Goal: Task Accomplishment & Management: Use online tool/utility

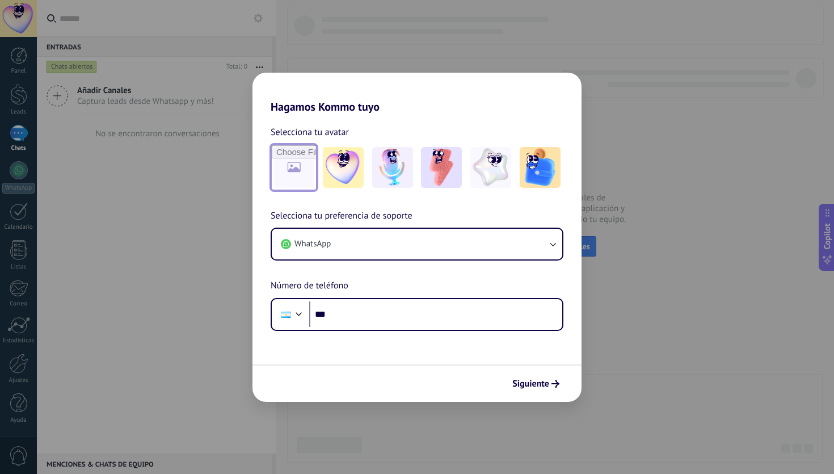
click at [290, 177] on input "file" at bounding box center [294, 167] width 44 height 44
type input "**********"
click at [524, 388] on span "Siguiente" at bounding box center [531, 384] width 37 height 8
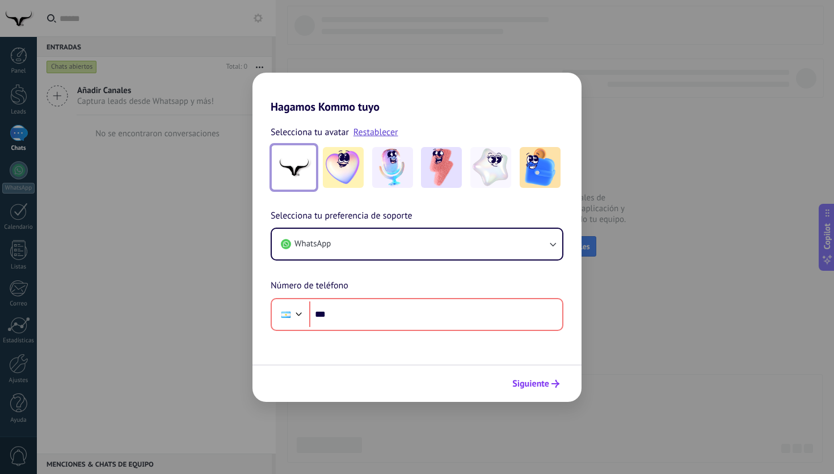
click at [531, 384] on span "Siguiente" at bounding box center [531, 384] width 37 height 8
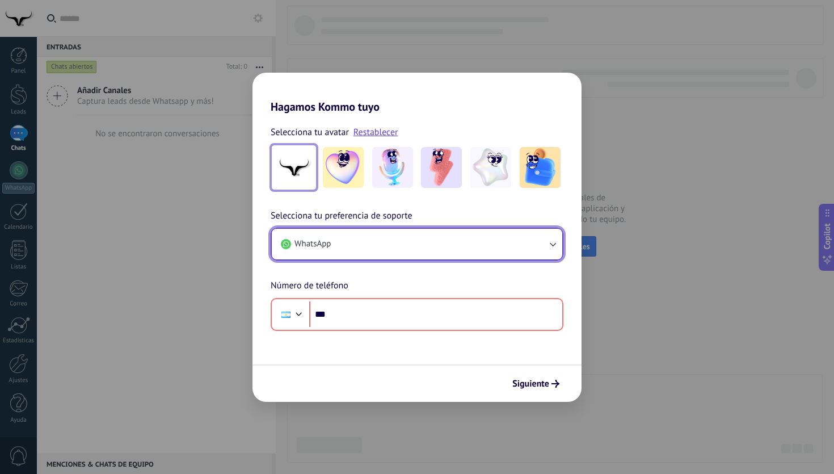
click at [467, 240] on button "WhatsApp" at bounding box center [417, 244] width 291 height 31
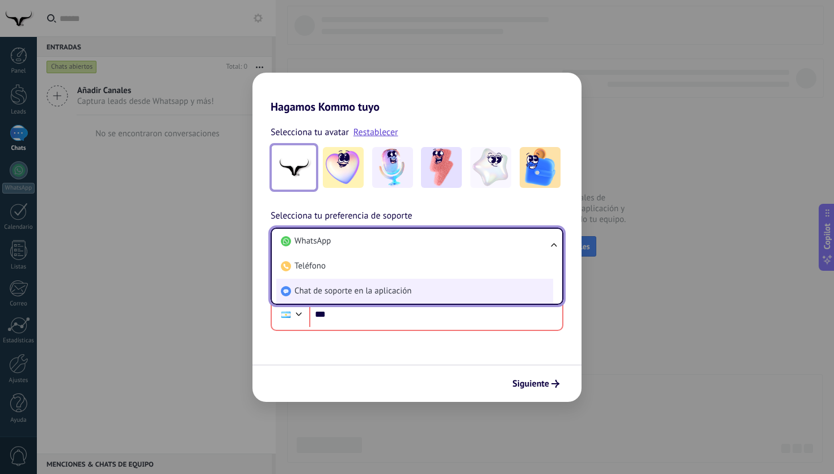
click at [462, 290] on li "Chat de soporte en la aplicación" at bounding box center [414, 291] width 277 height 25
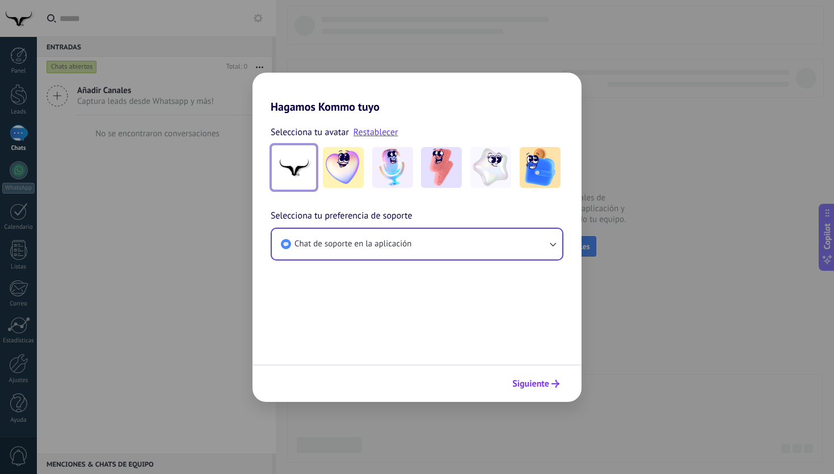
click at [520, 387] on span "Siguiente" at bounding box center [531, 384] width 37 height 8
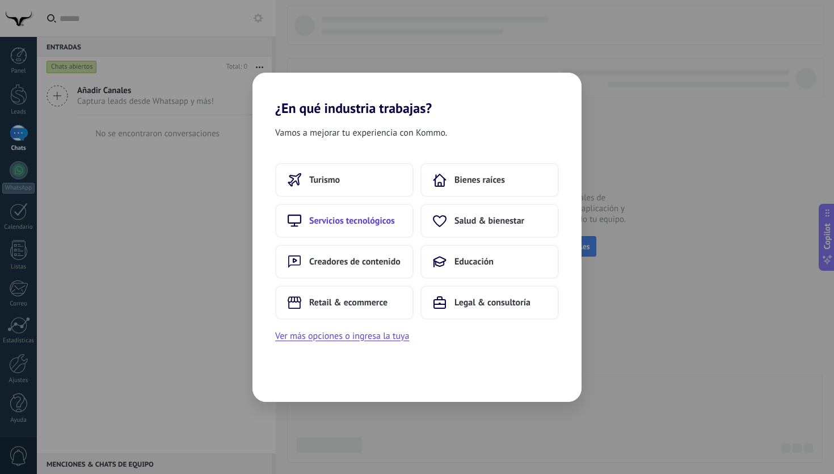
click at [394, 215] on span "Servicios tecnológicos" at bounding box center [352, 220] width 86 height 11
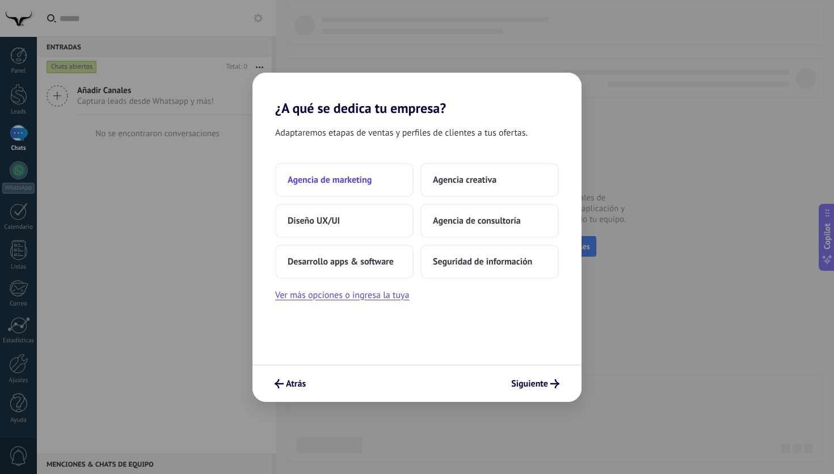
click at [344, 178] on span "Agencia de marketing" at bounding box center [330, 179] width 84 height 11
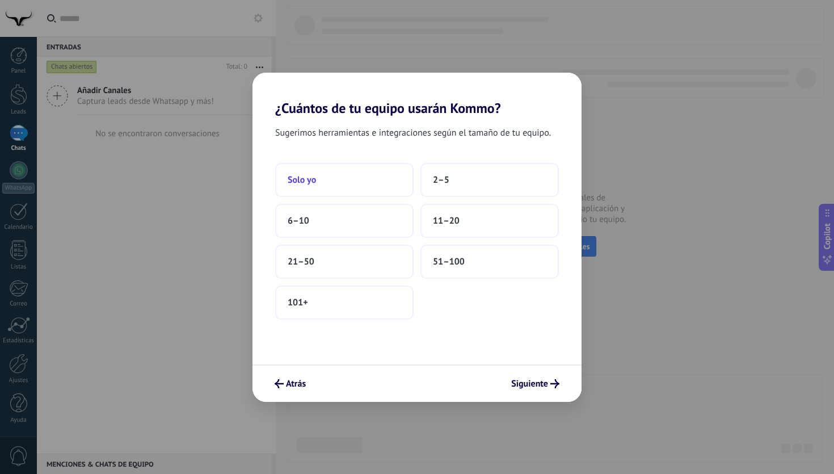
click at [388, 179] on button "Solo yo" at bounding box center [344, 180] width 138 height 34
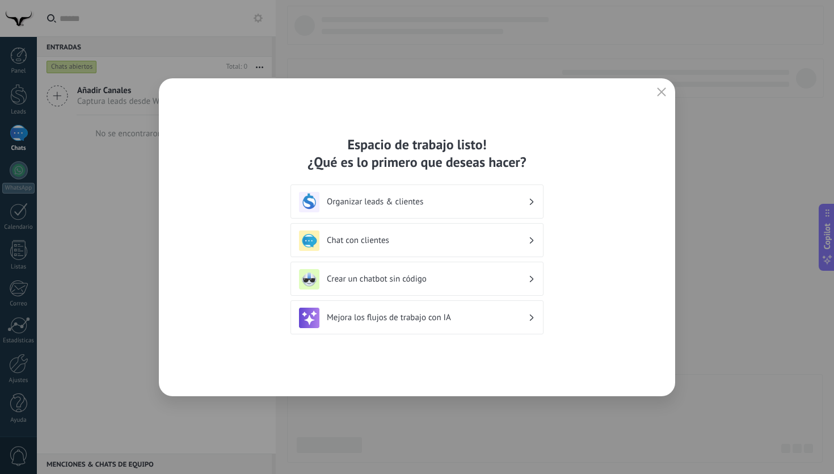
click at [480, 246] on div "Chat con clientes" at bounding box center [417, 240] width 236 height 20
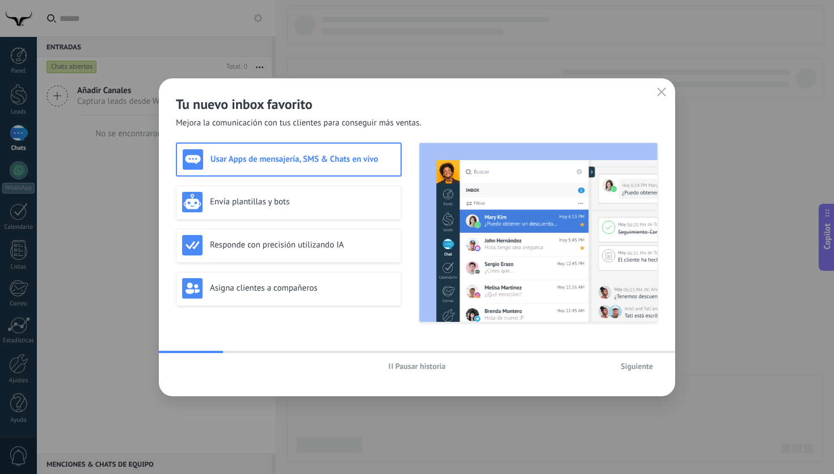
click at [631, 366] on span "Siguiente" at bounding box center [637, 366] width 32 height 8
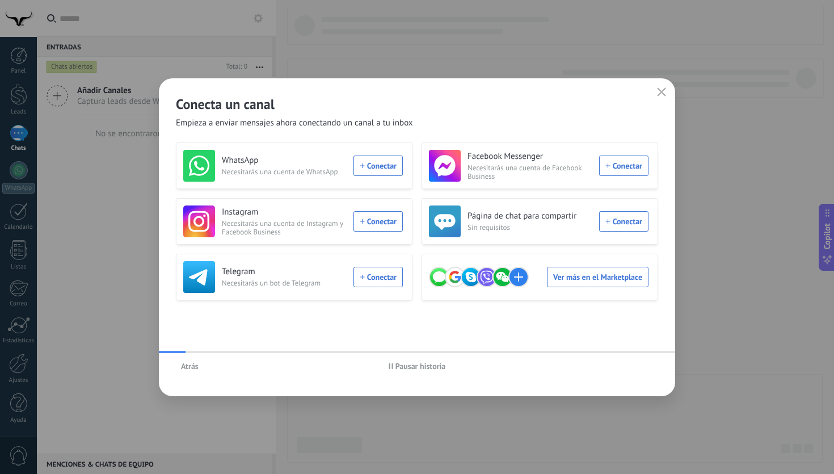
click at [660, 91] on icon "button" at bounding box center [661, 91] width 9 height 9
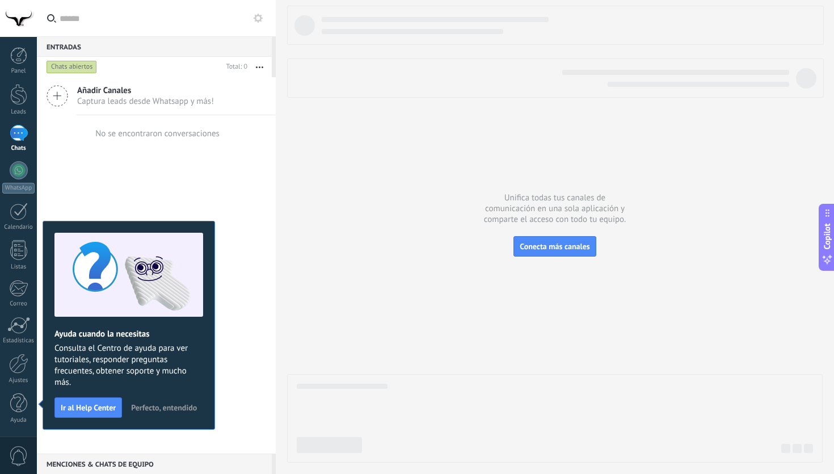
click at [24, 132] on div at bounding box center [19, 133] width 18 height 16
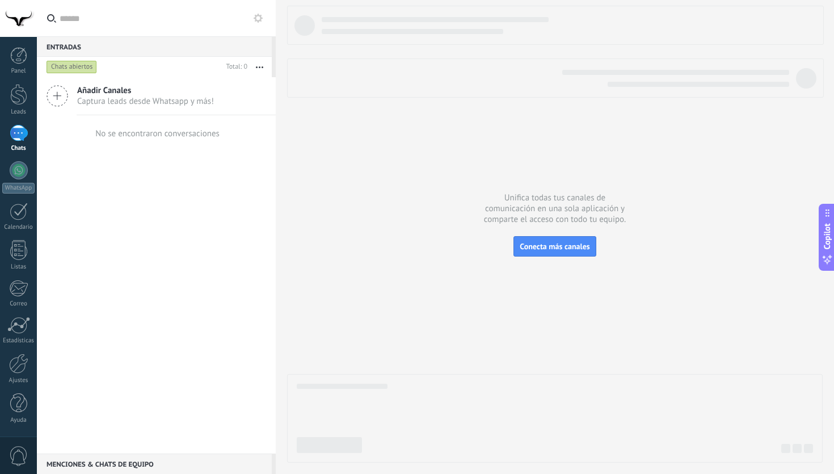
click at [22, 21] on div at bounding box center [18, 18] width 37 height 37
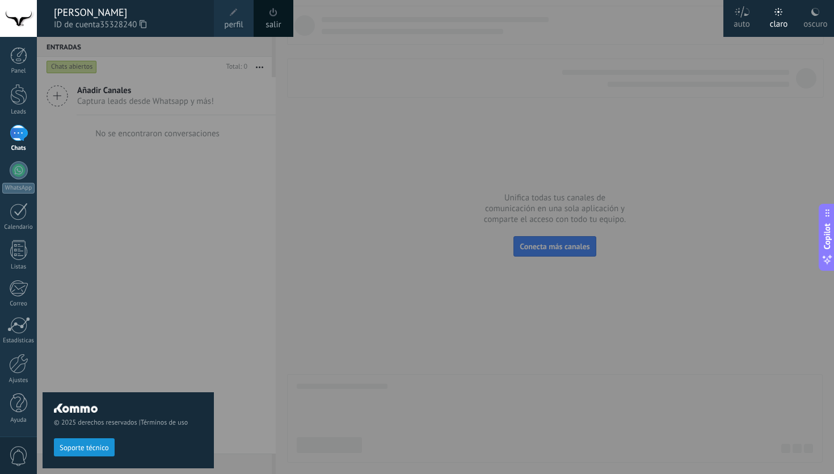
click at [22, 21] on div at bounding box center [18, 18] width 37 height 37
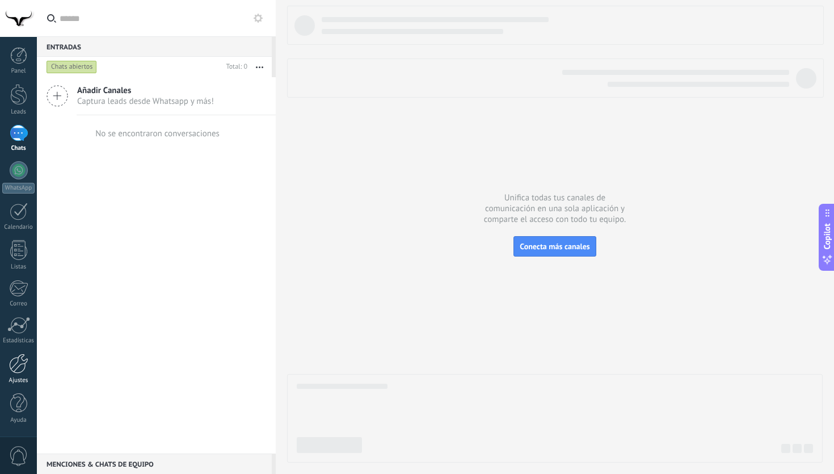
click at [23, 361] on div at bounding box center [18, 364] width 19 height 20
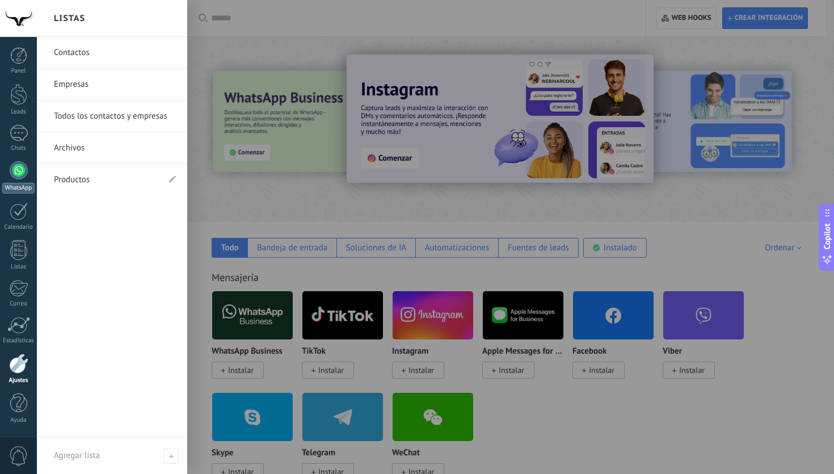
click at [21, 167] on div at bounding box center [19, 170] width 18 height 18
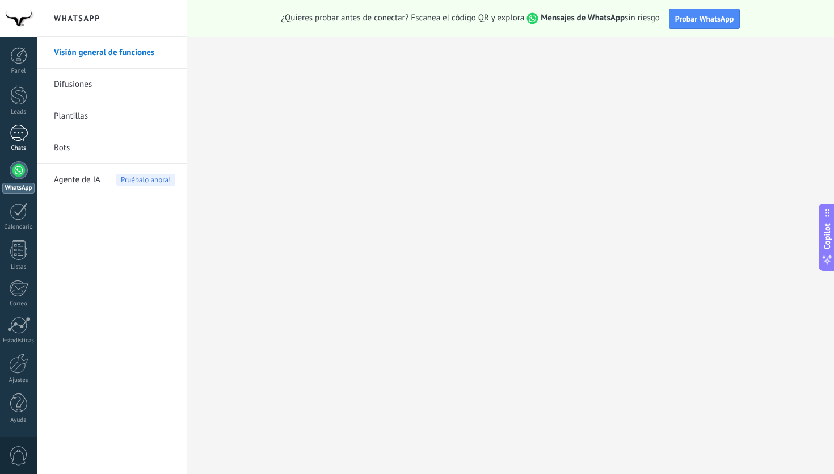
click at [20, 135] on div at bounding box center [19, 133] width 18 height 16
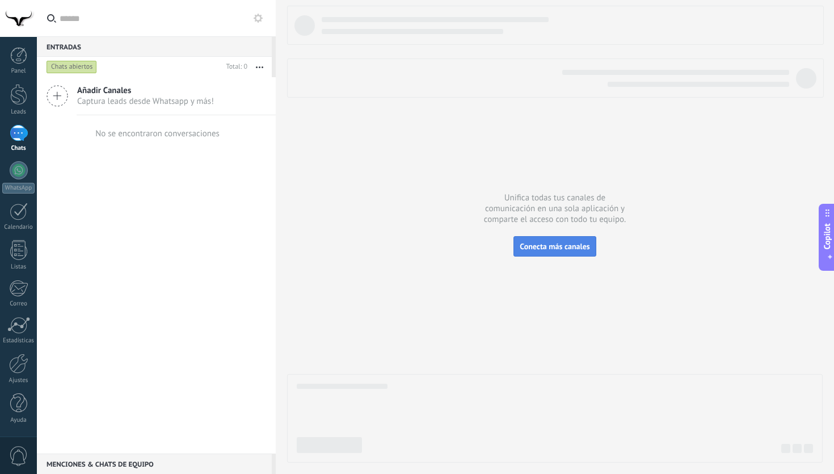
click at [562, 251] on span "Conecta más canales" at bounding box center [555, 246] width 70 height 10
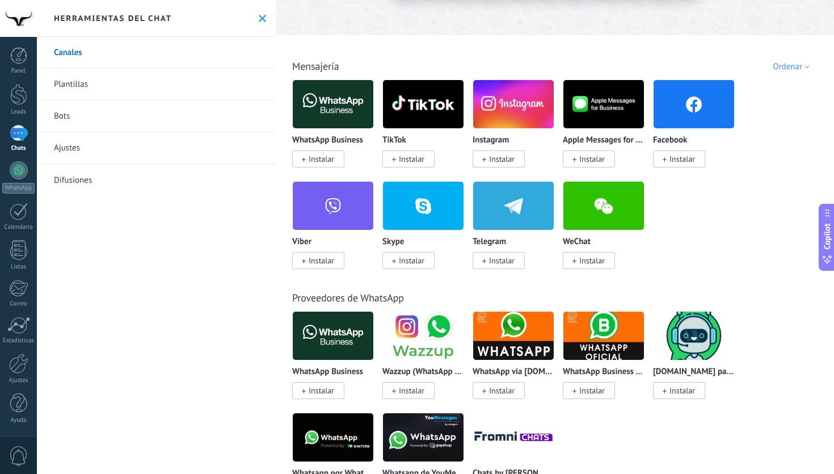
scroll to position [229, 0]
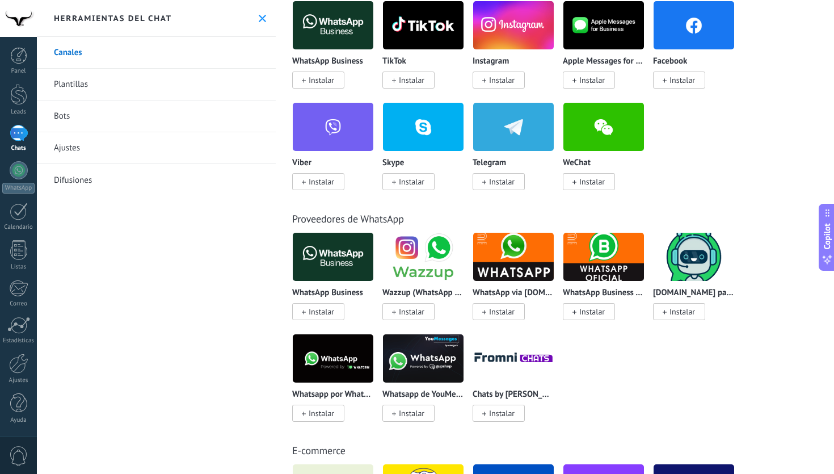
click at [345, 359] on img at bounding box center [333, 358] width 81 height 55
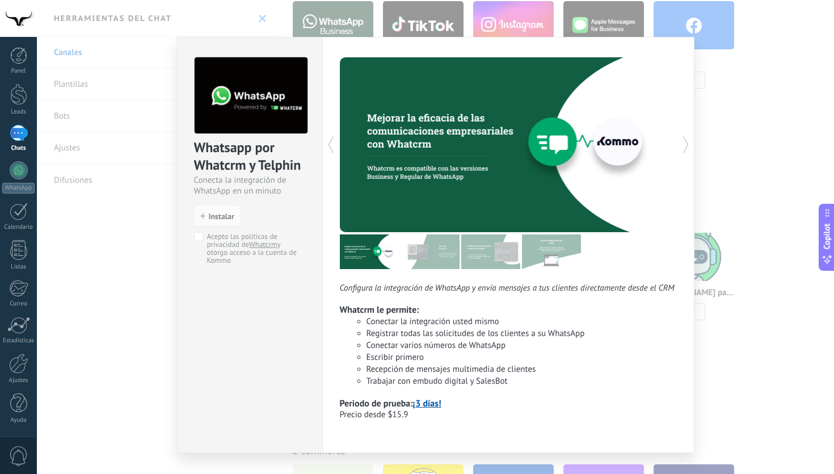
click at [767, 105] on div "Whatsapp por Whatcrm y Telphin Conecta la integración de WhatsApp en un minuto …" at bounding box center [435, 237] width 797 height 474
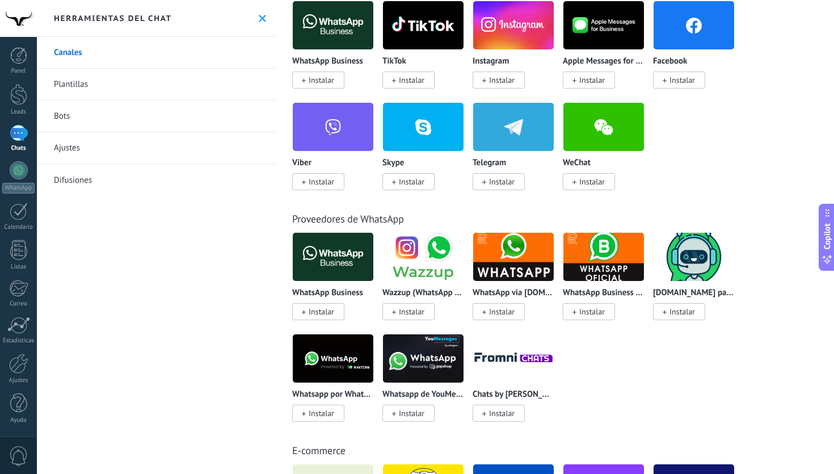
scroll to position [0, 0]
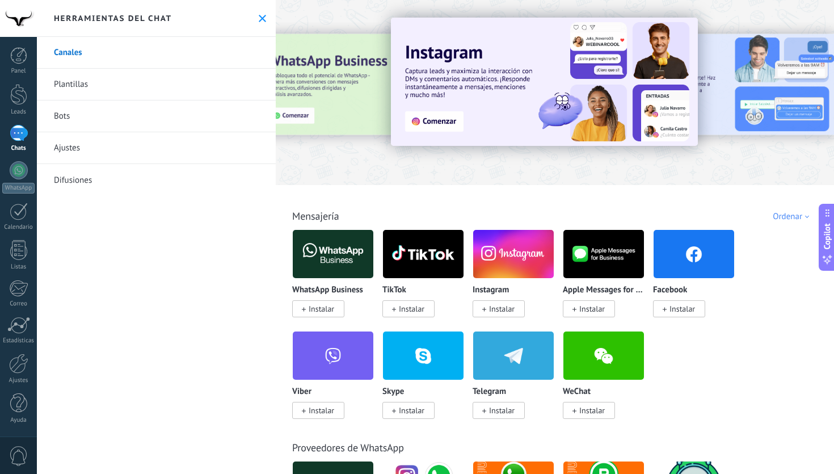
click at [333, 306] on span "Instalar" at bounding box center [322, 309] width 26 height 10
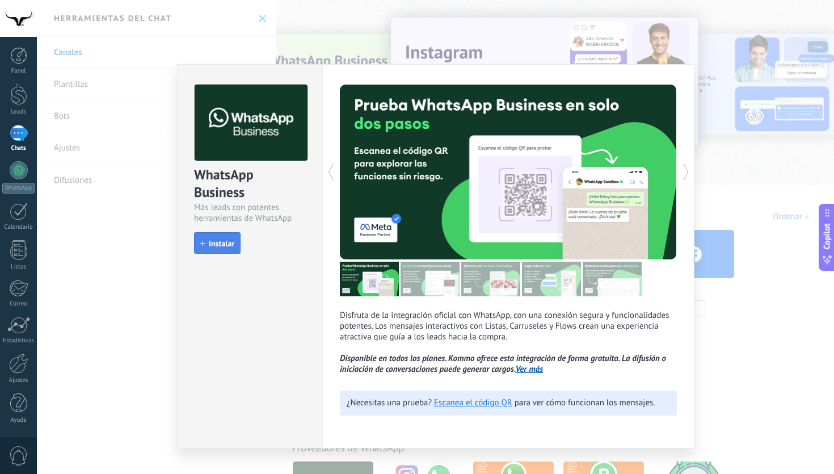
click at [232, 251] on button "Instalar" at bounding box center [217, 243] width 47 height 22
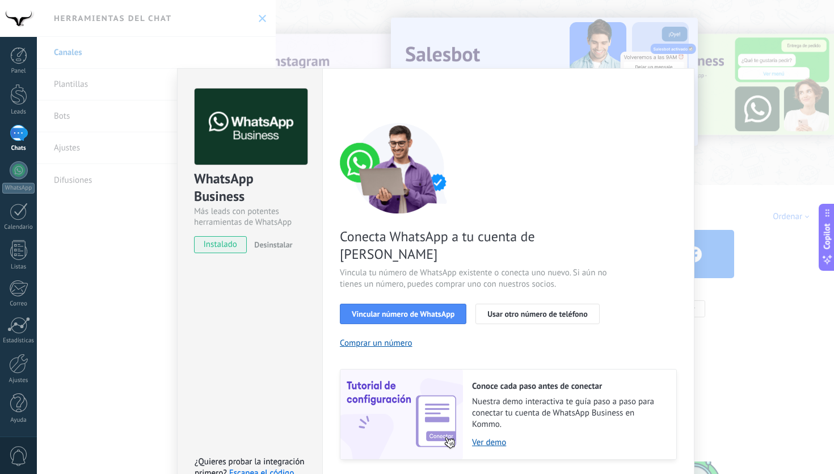
click at [704, 197] on div "WhatsApp Business Más leads con potentes herramientas de WhatsApp instalado Des…" at bounding box center [435, 237] width 797 height 474
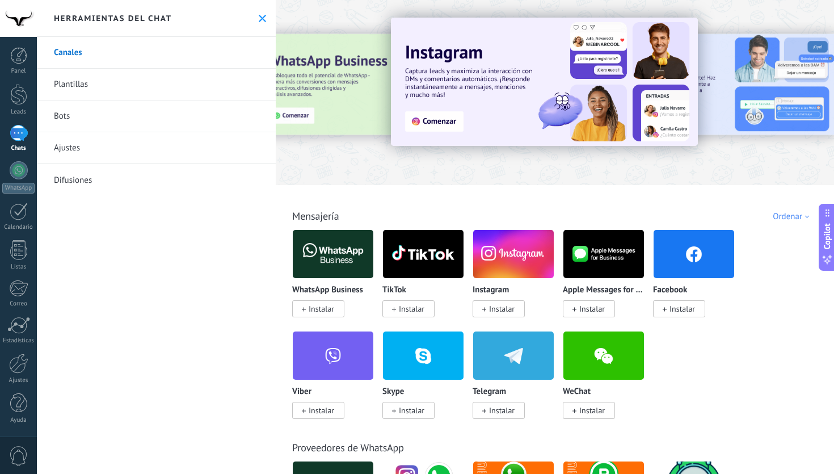
click at [342, 280] on div "WhatsApp Business Instalar" at bounding box center [333, 271] width 82 height 85
click at [356, 259] on img at bounding box center [333, 253] width 81 height 55
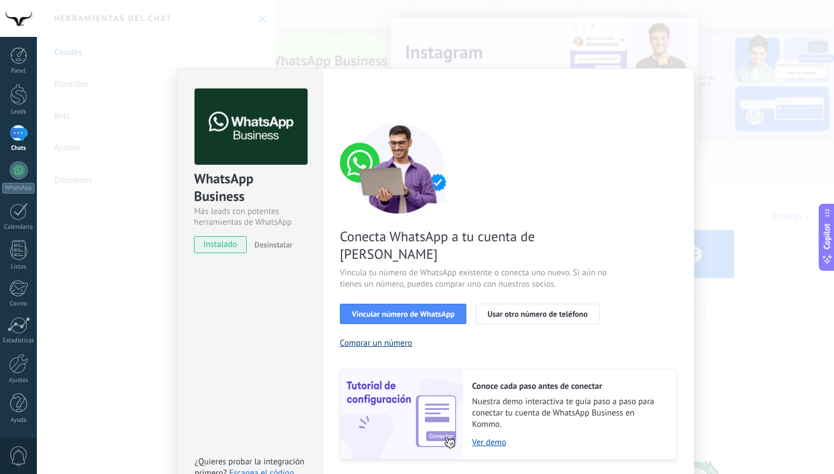
click at [404, 338] on button "Comprar un número" at bounding box center [376, 343] width 73 height 11
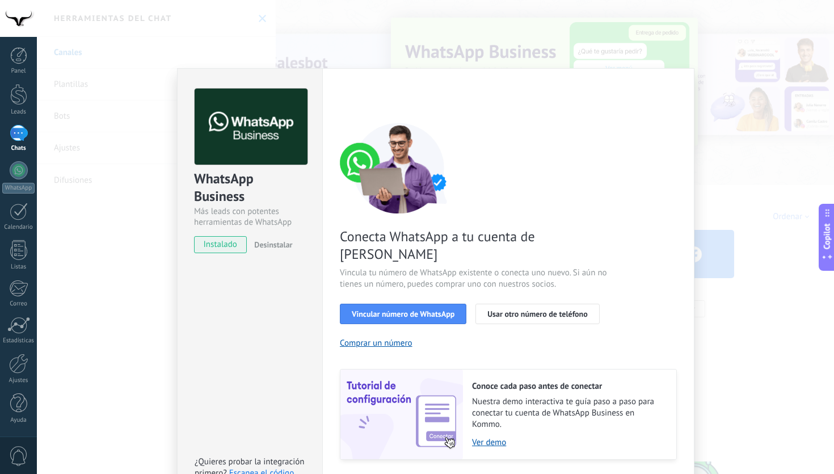
click at [221, 85] on div "WhatsApp Business Más leads con potentes herramientas de WhatsApp instalado Des…" at bounding box center [250, 166] width 145 height 194
click at [236, 57] on div "WhatsApp Business Más leads con potentes herramientas de WhatsApp instalado Des…" at bounding box center [435, 237] width 797 height 474
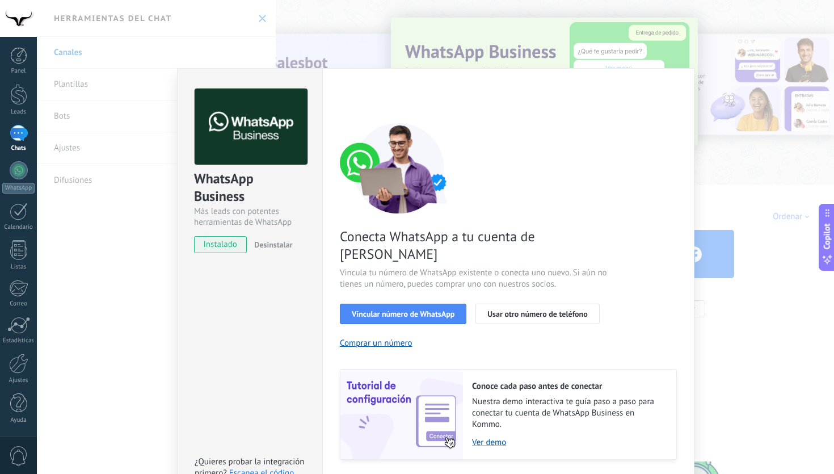
click at [237, 56] on div "WhatsApp Business Más leads con potentes herramientas de WhatsApp instalado Des…" at bounding box center [435, 237] width 797 height 474
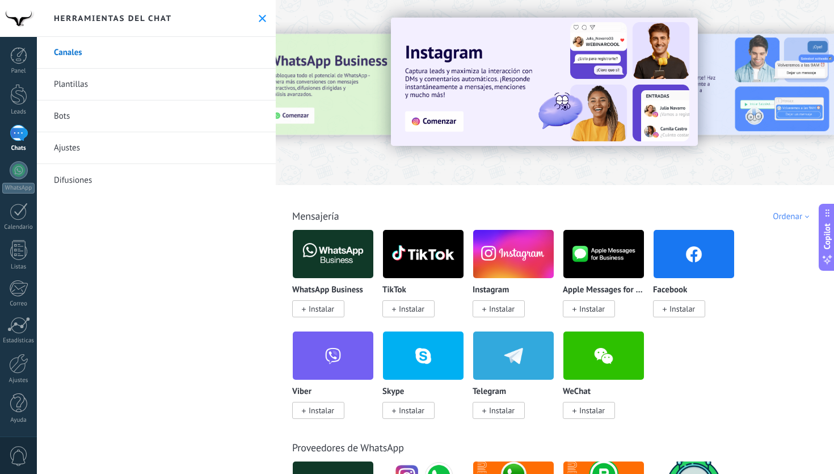
click at [330, 265] on img at bounding box center [333, 253] width 81 height 55
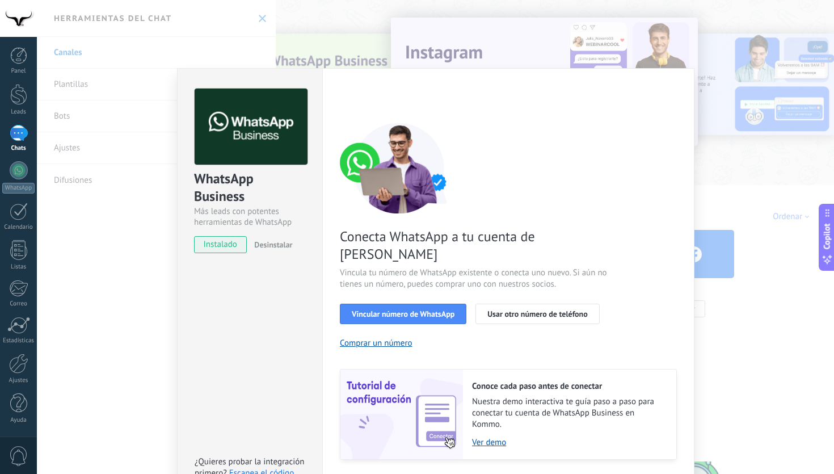
click at [327, 297] on div "Configuraciones Autorizaciones Esta pestaña registra a los usuarios que han con…" at bounding box center [508, 289] width 372 height 443
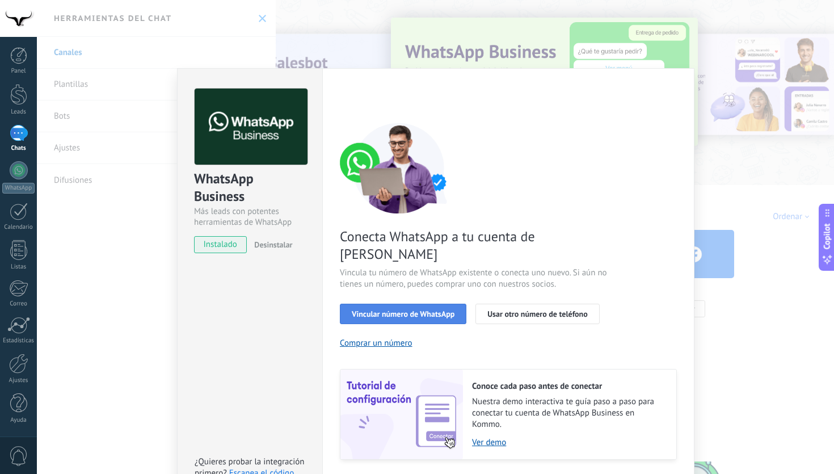
click at [415, 310] on span "Vincular número de WhatsApp" at bounding box center [403, 314] width 103 height 8
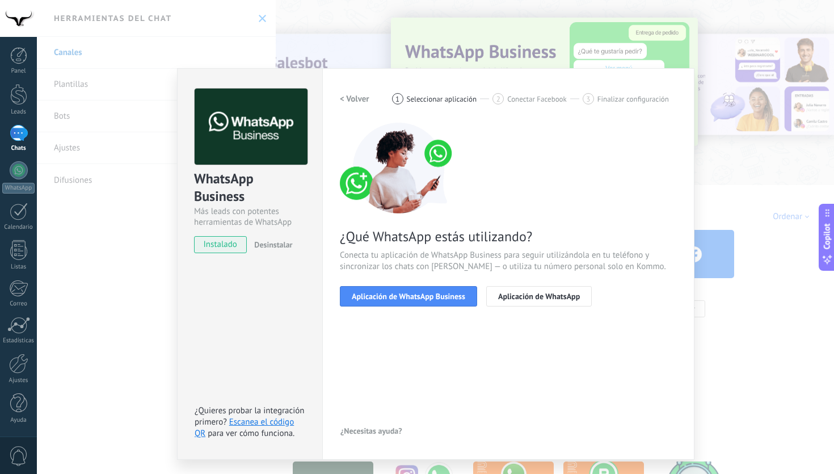
click at [366, 97] on h2 "< Volver" at bounding box center [355, 99] width 30 height 11
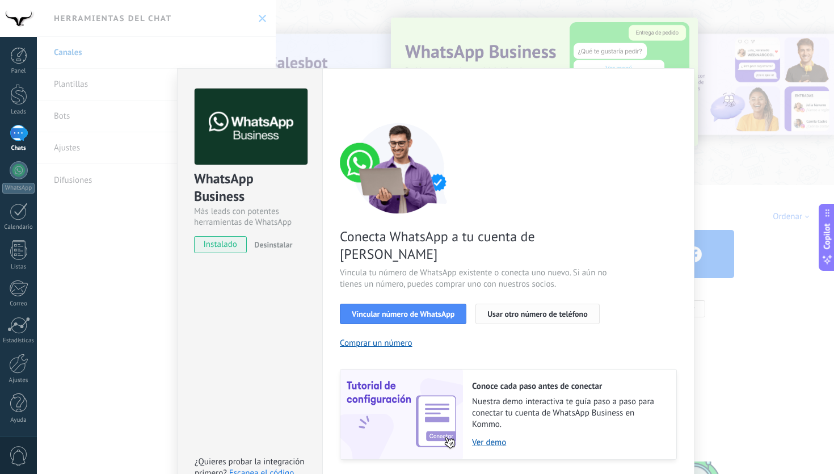
click at [510, 310] on span "Usar otro número de teléfono" at bounding box center [538, 314] width 100 height 8
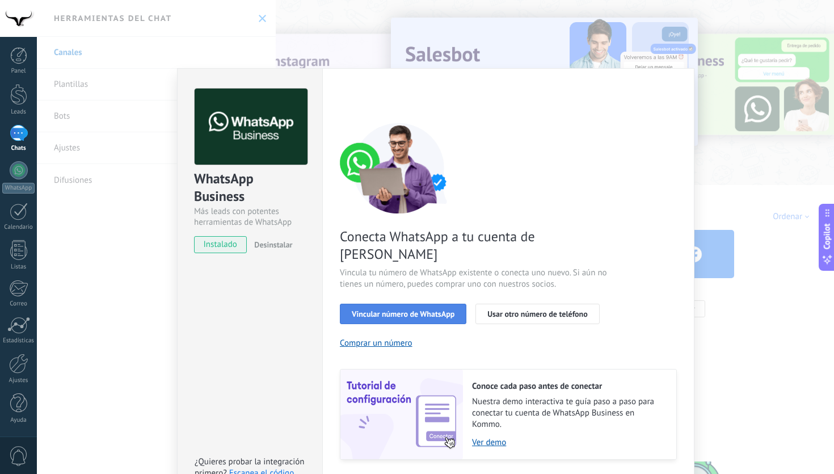
click at [402, 304] on button "Vincular número de WhatsApp" at bounding box center [403, 314] width 127 height 20
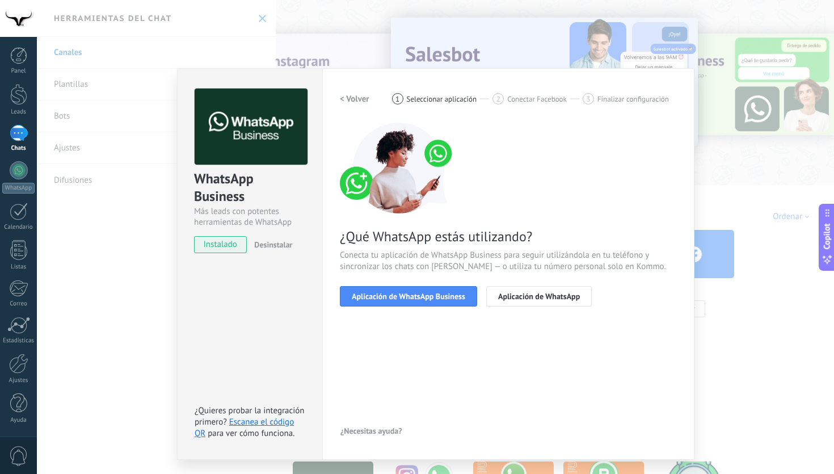
click at [341, 106] on button "< Volver" at bounding box center [355, 99] width 30 height 20
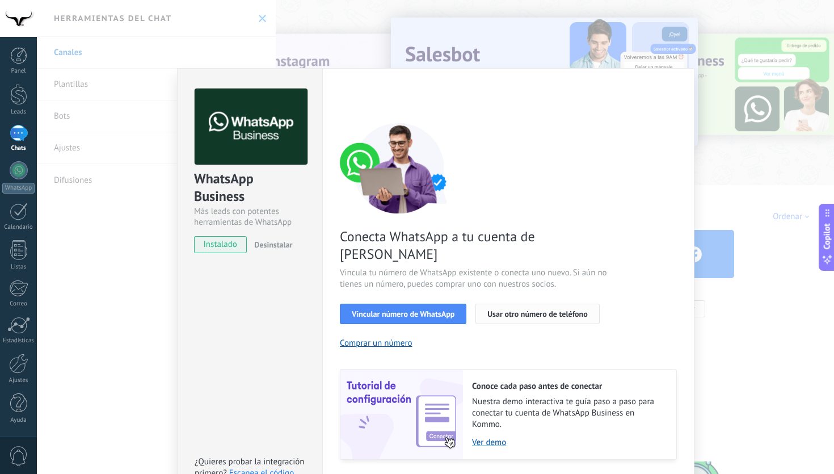
click at [541, 310] on span "Usar otro número de teléfono" at bounding box center [538, 314] width 100 height 8
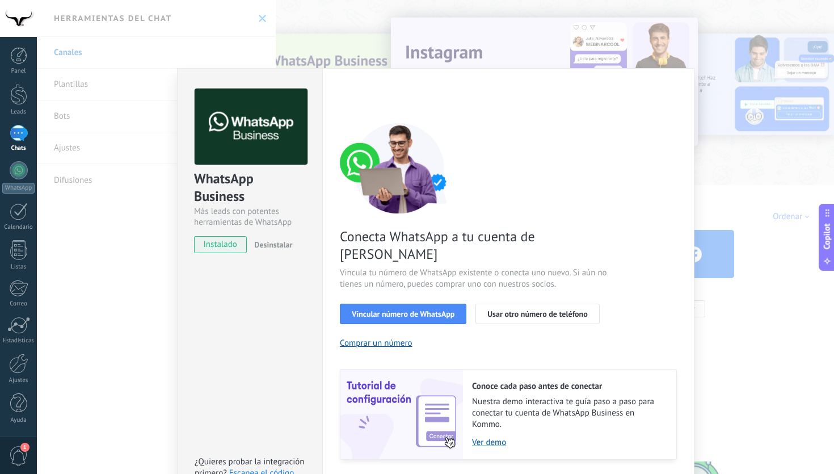
click at [283, 46] on div "WhatsApp Business Más leads con potentes herramientas de WhatsApp instalado Des…" at bounding box center [435, 237] width 797 height 474
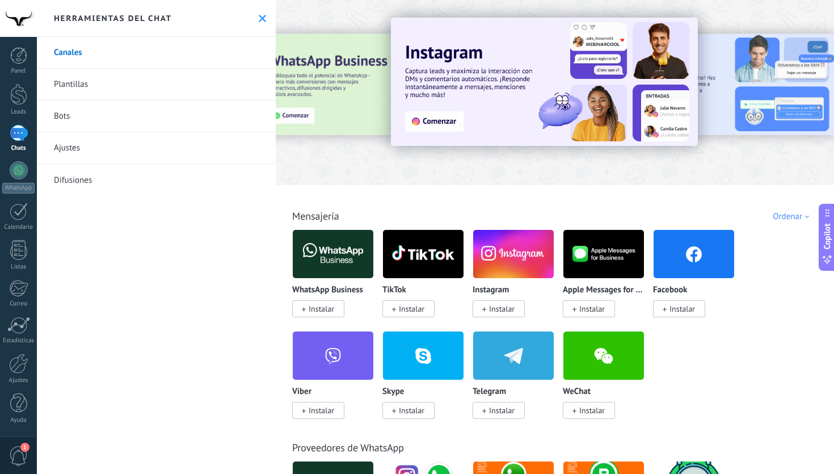
click at [259, 20] on icon at bounding box center [262, 18] width 7 height 7
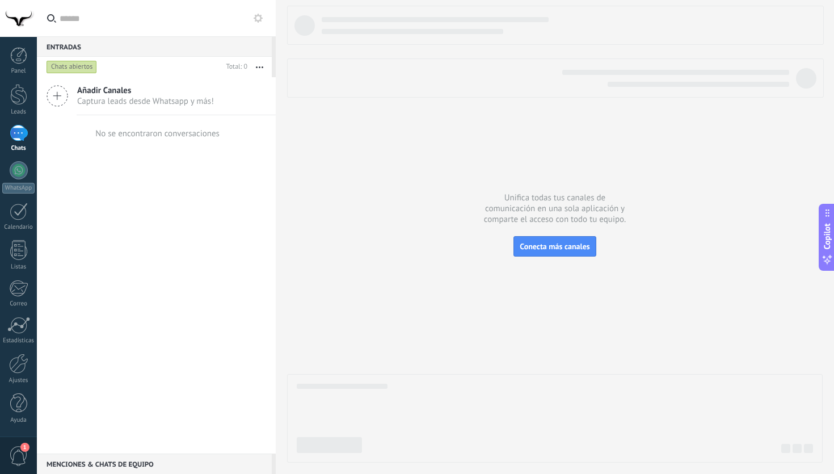
click at [13, 454] on span "1" at bounding box center [18, 456] width 19 height 20
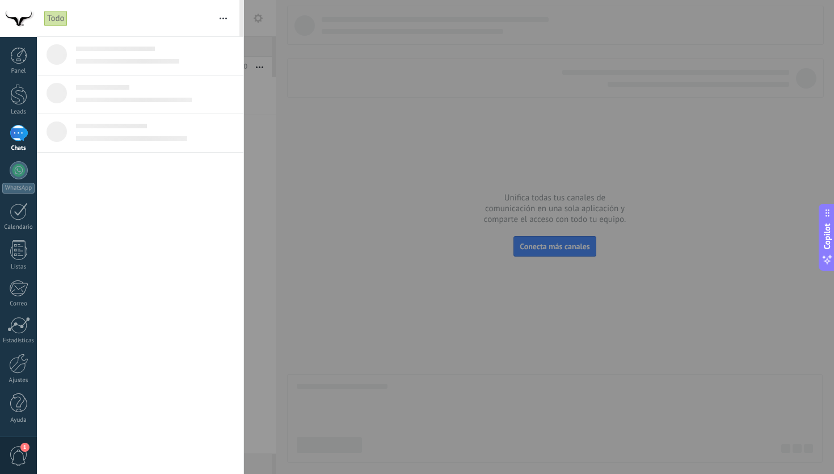
click at [19, 455] on span "1" at bounding box center [18, 456] width 19 height 20
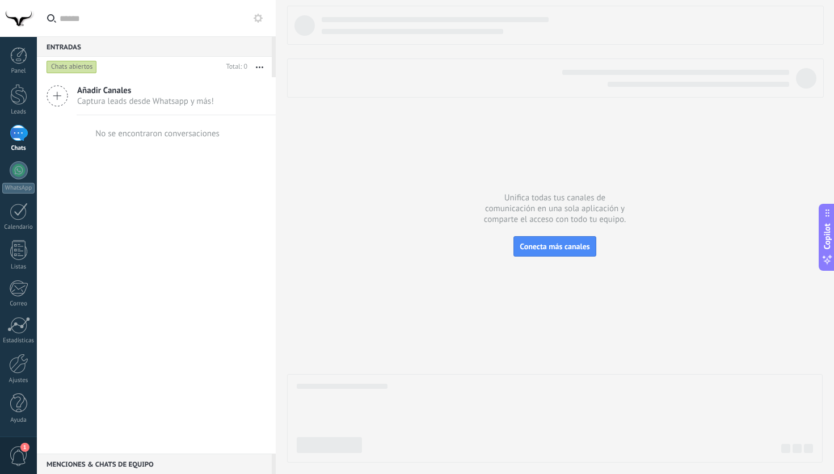
click at [19, 454] on span "1" at bounding box center [18, 456] width 19 height 20
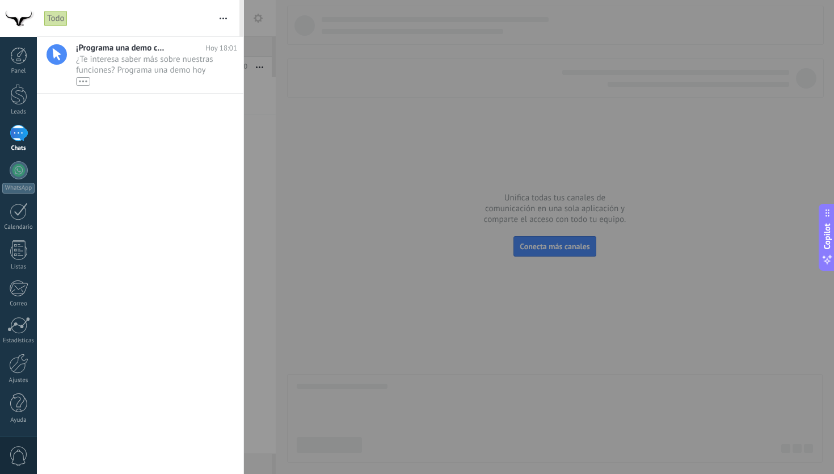
click at [14, 460] on span "0" at bounding box center [18, 456] width 19 height 20
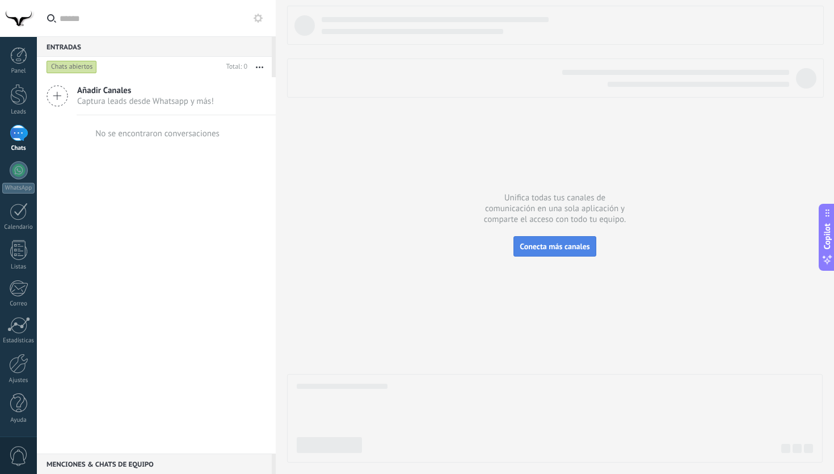
click at [557, 247] on span "Conecta más canales" at bounding box center [555, 246] width 70 height 10
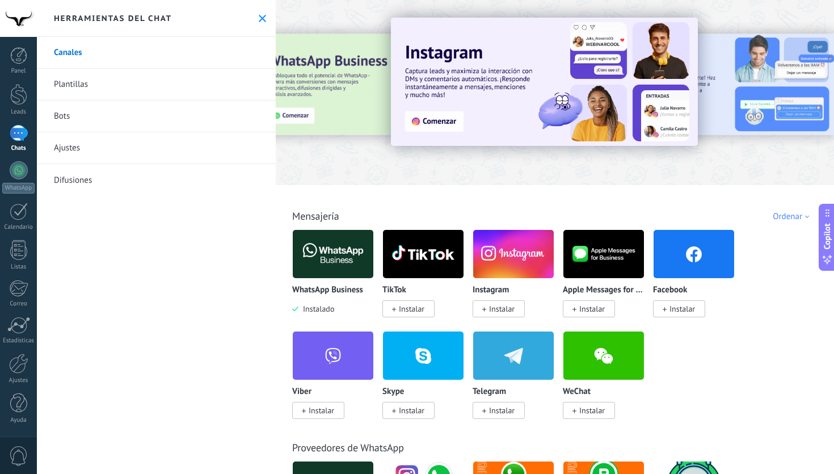
click at [356, 276] on img at bounding box center [333, 253] width 81 height 55
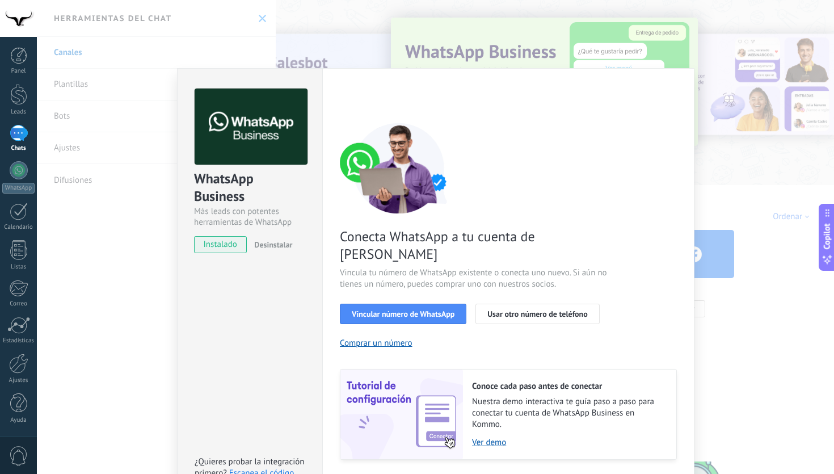
click at [401, 304] on button "Vincular número de WhatsApp" at bounding box center [403, 314] width 127 height 20
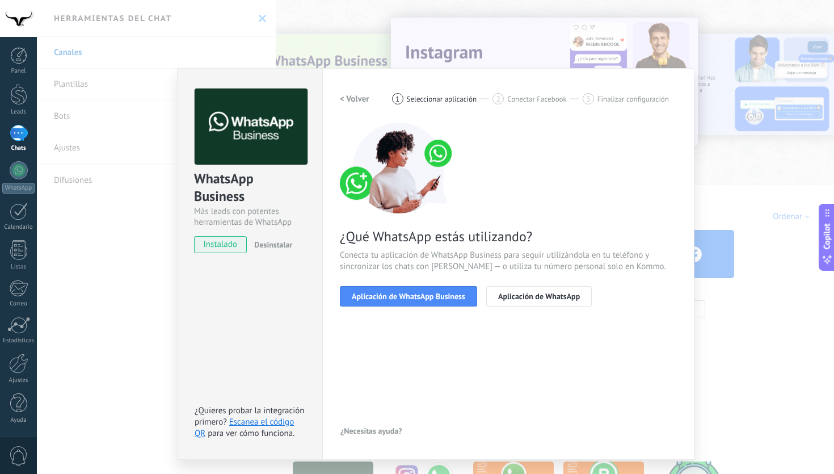
click at [355, 98] on h2 "< Volver" at bounding box center [355, 99] width 30 height 11
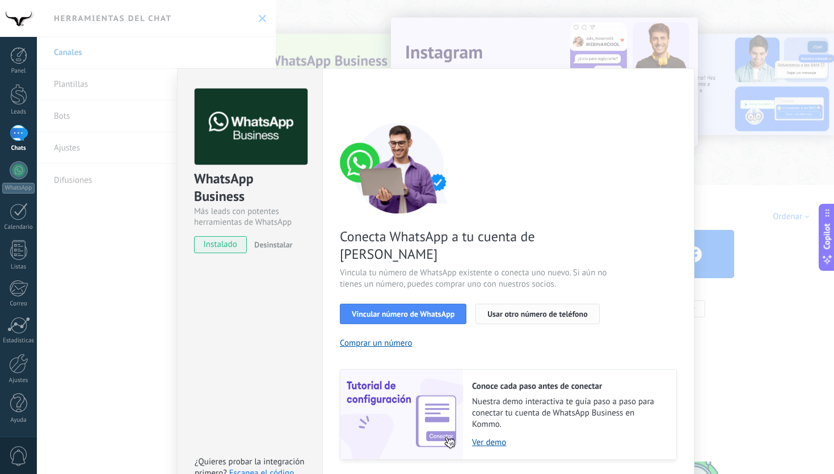
click at [540, 304] on button "Usar otro número de teléfono" at bounding box center [538, 314] width 124 height 20
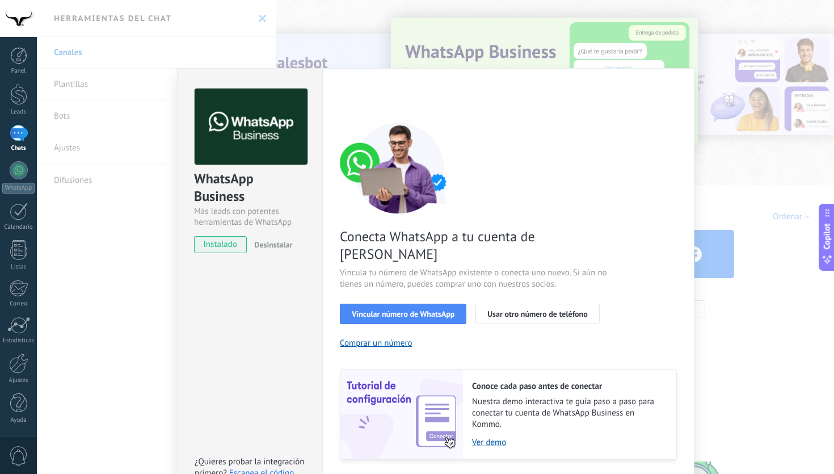
click at [290, 42] on div "WhatsApp Business Más leads con potentes herramientas de WhatsApp instalado Des…" at bounding box center [435, 237] width 797 height 474
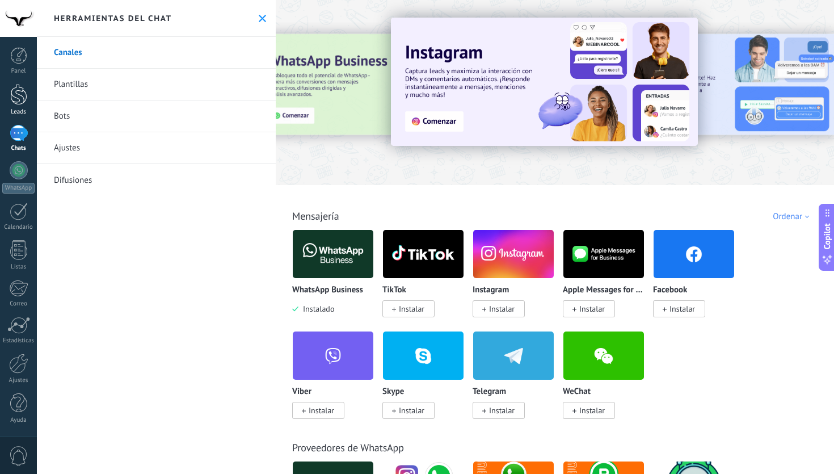
click at [22, 94] on div at bounding box center [18, 94] width 17 height 21
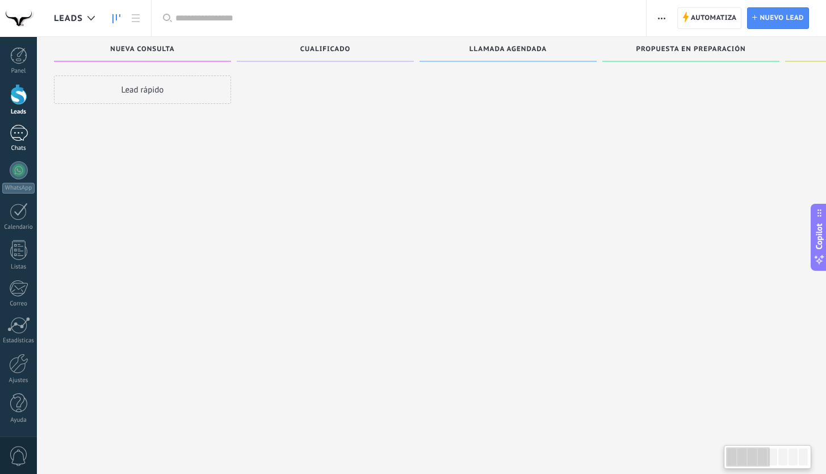
click at [23, 132] on div at bounding box center [19, 133] width 18 height 16
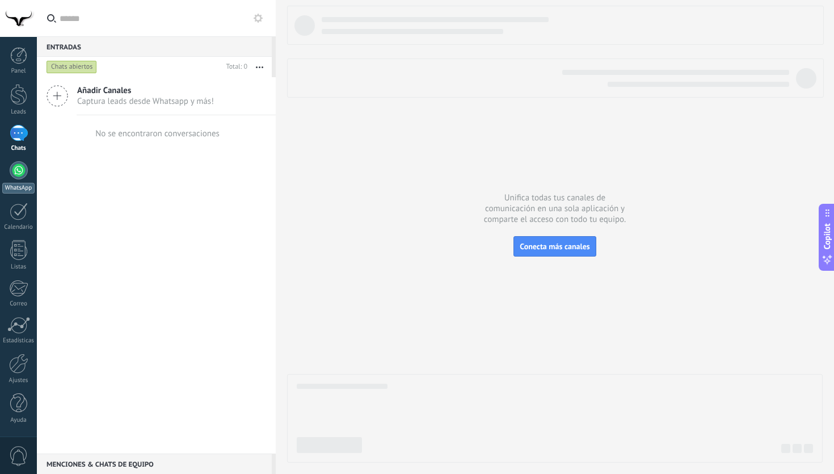
click at [20, 175] on div at bounding box center [19, 170] width 18 height 18
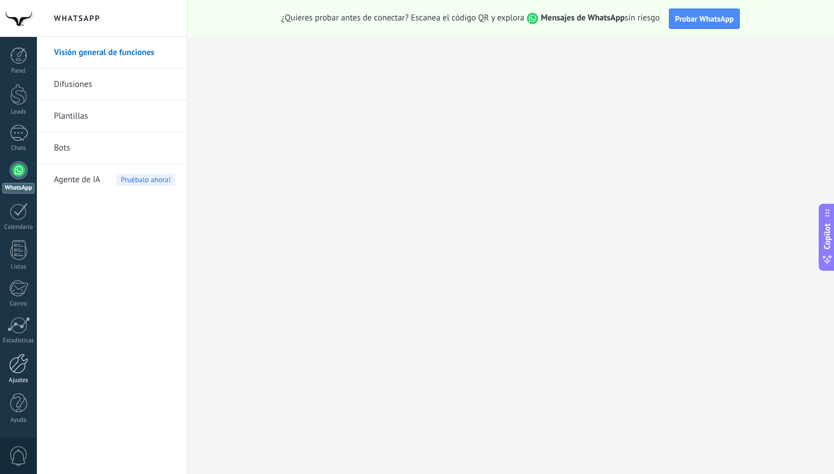
click at [24, 366] on div at bounding box center [18, 364] width 19 height 20
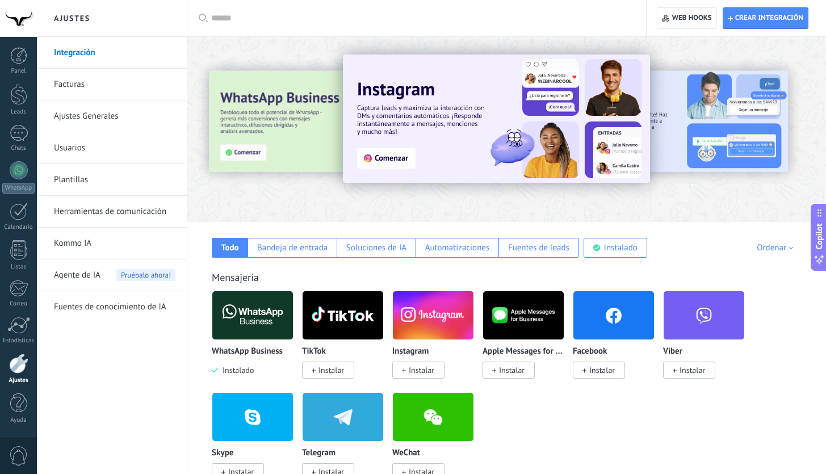
click at [259, 322] on img at bounding box center [252, 315] width 81 height 55
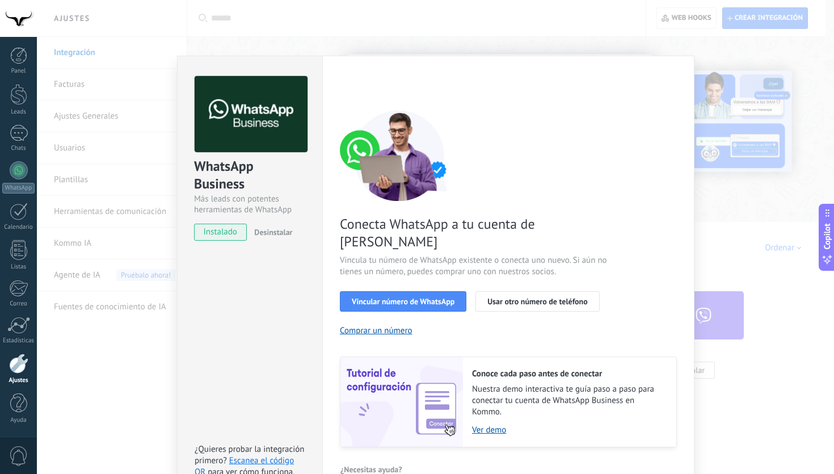
scroll to position [19, 0]
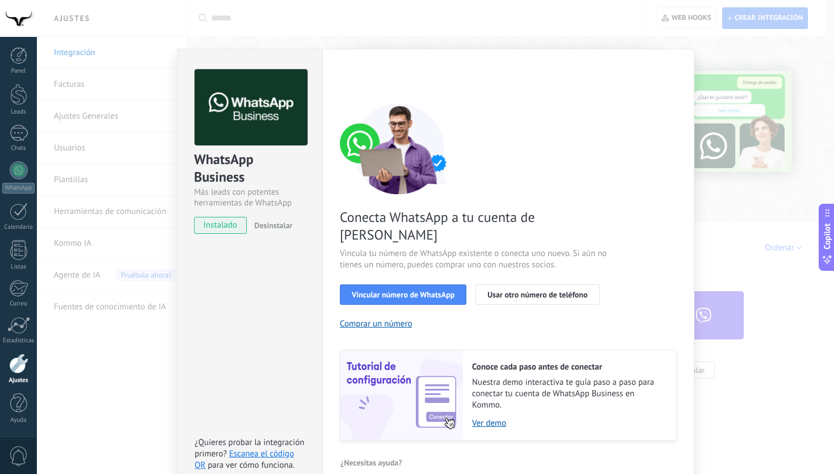
click at [750, 261] on div "WhatsApp Business Más leads con potentes herramientas de WhatsApp instalado Des…" at bounding box center [435, 237] width 797 height 474
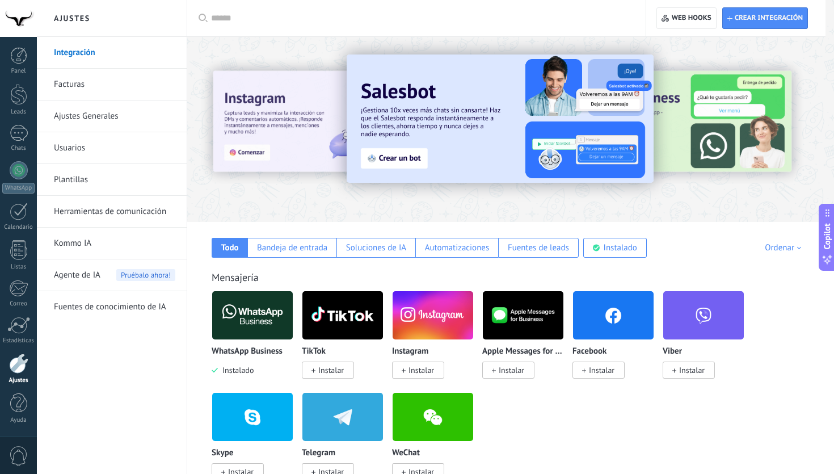
scroll to position [0, 0]
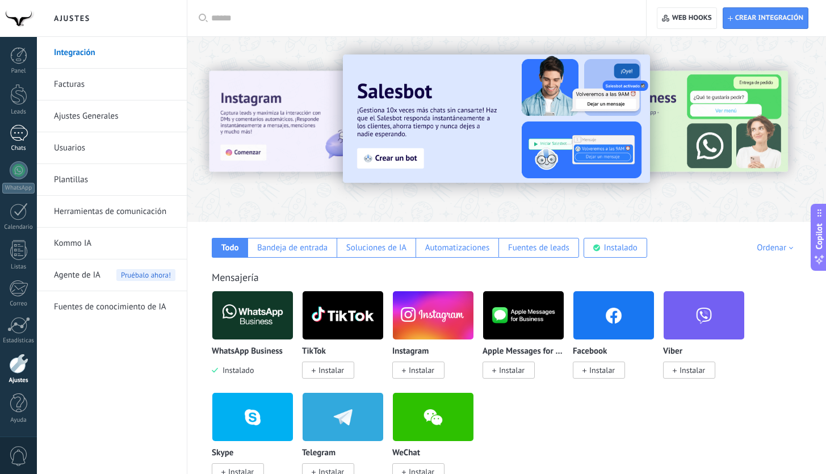
click at [16, 137] on div at bounding box center [19, 133] width 18 height 16
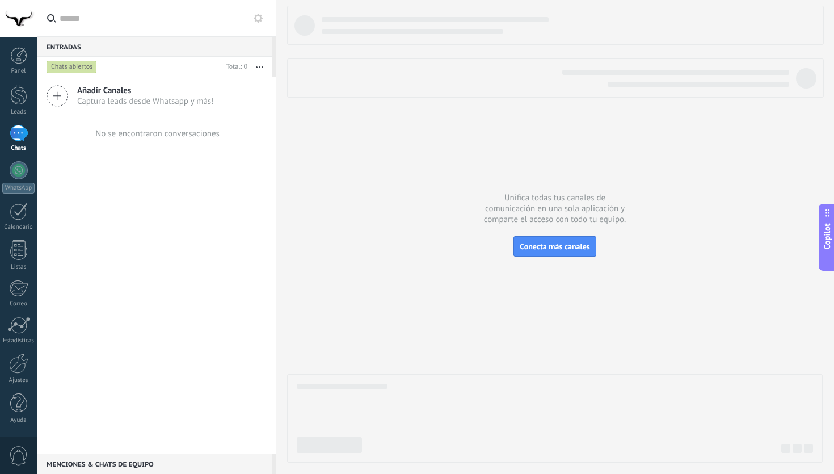
click at [179, 101] on span "Captura leads desde Whatsapp y más!" at bounding box center [145, 101] width 137 height 11
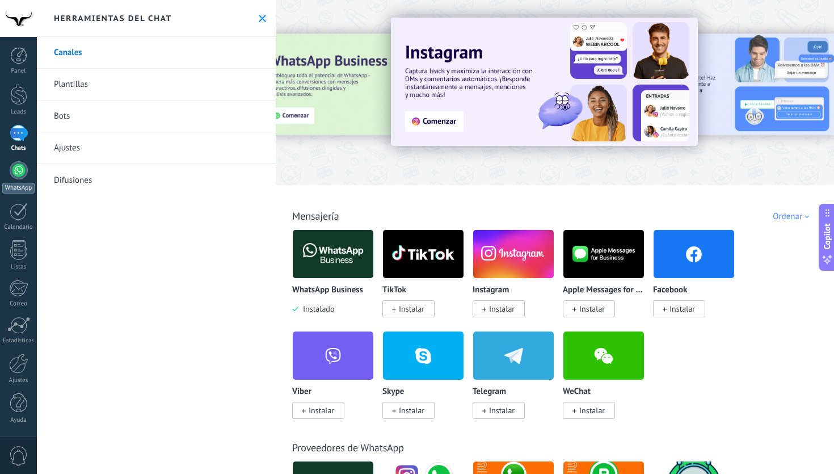
click at [14, 176] on div at bounding box center [19, 170] width 18 height 18
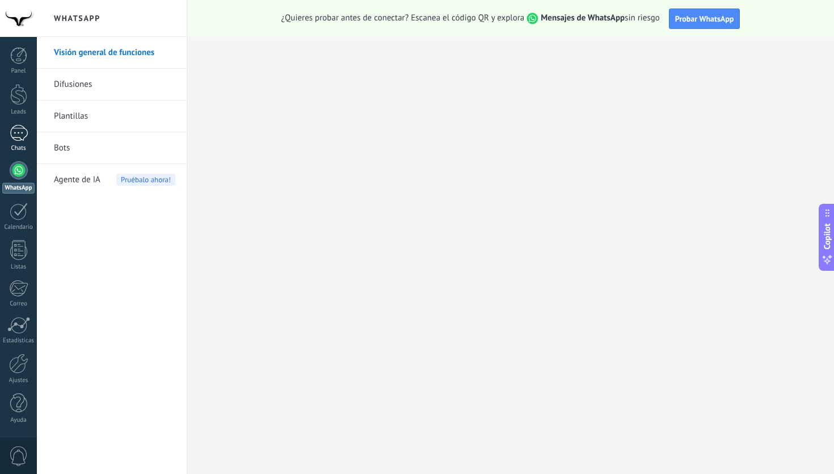
click at [18, 132] on div at bounding box center [19, 133] width 18 height 16
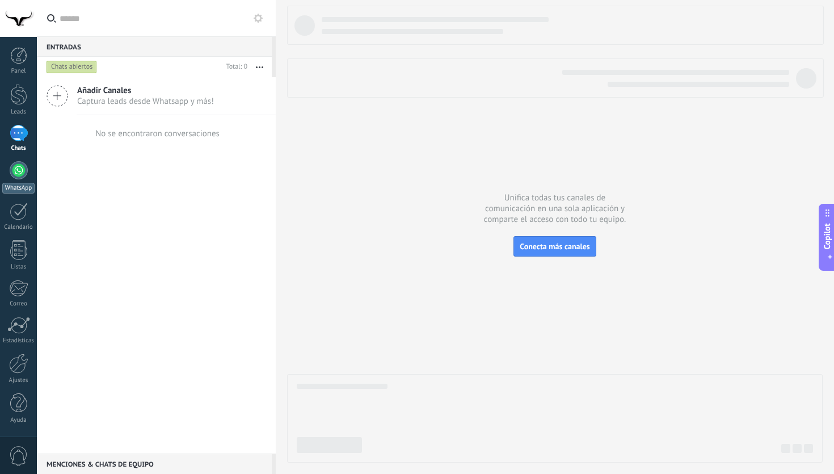
click at [16, 175] on div at bounding box center [19, 170] width 18 height 18
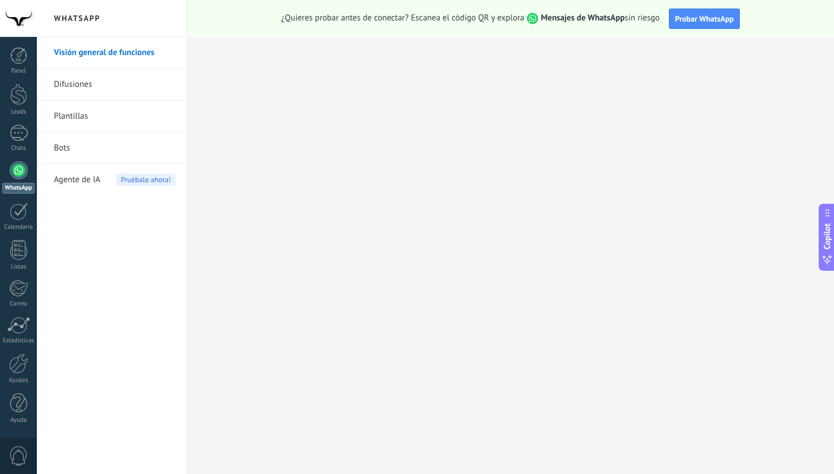
click at [22, 171] on div at bounding box center [19, 170] width 18 height 18
click at [10, 137] on div at bounding box center [19, 133] width 18 height 16
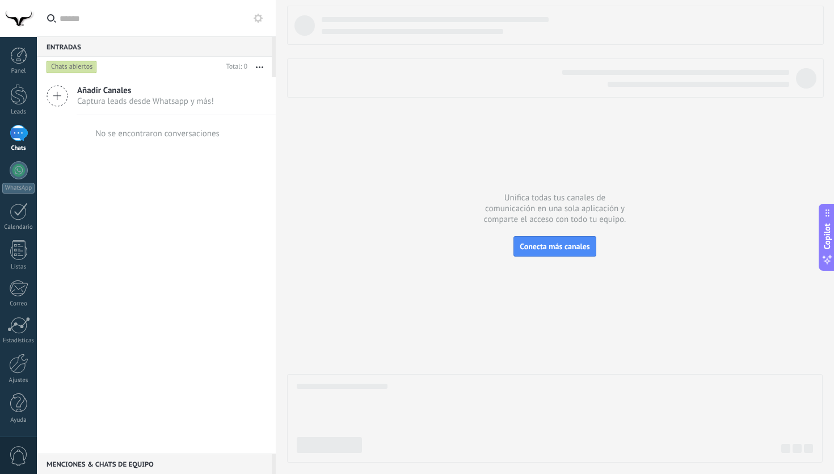
click at [106, 100] on span "Captura leads desde Whatsapp y más!" at bounding box center [145, 101] width 137 height 11
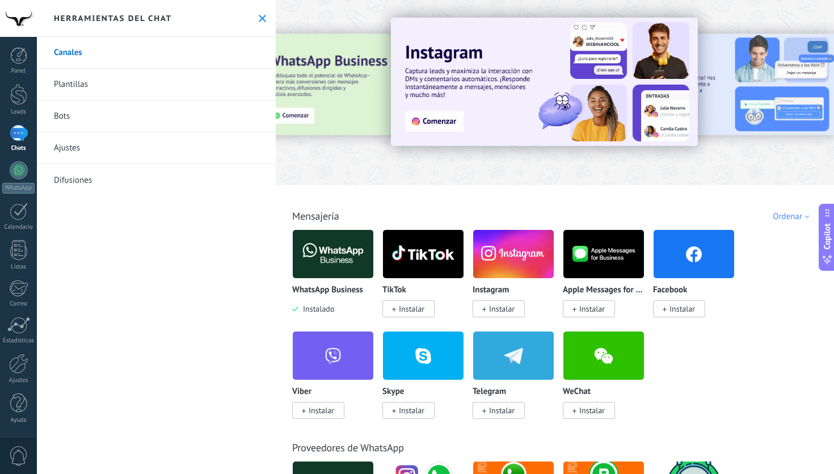
click at [19, 132] on div at bounding box center [19, 133] width 18 height 16
